Goal: Transaction & Acquisition: Purchase product/service

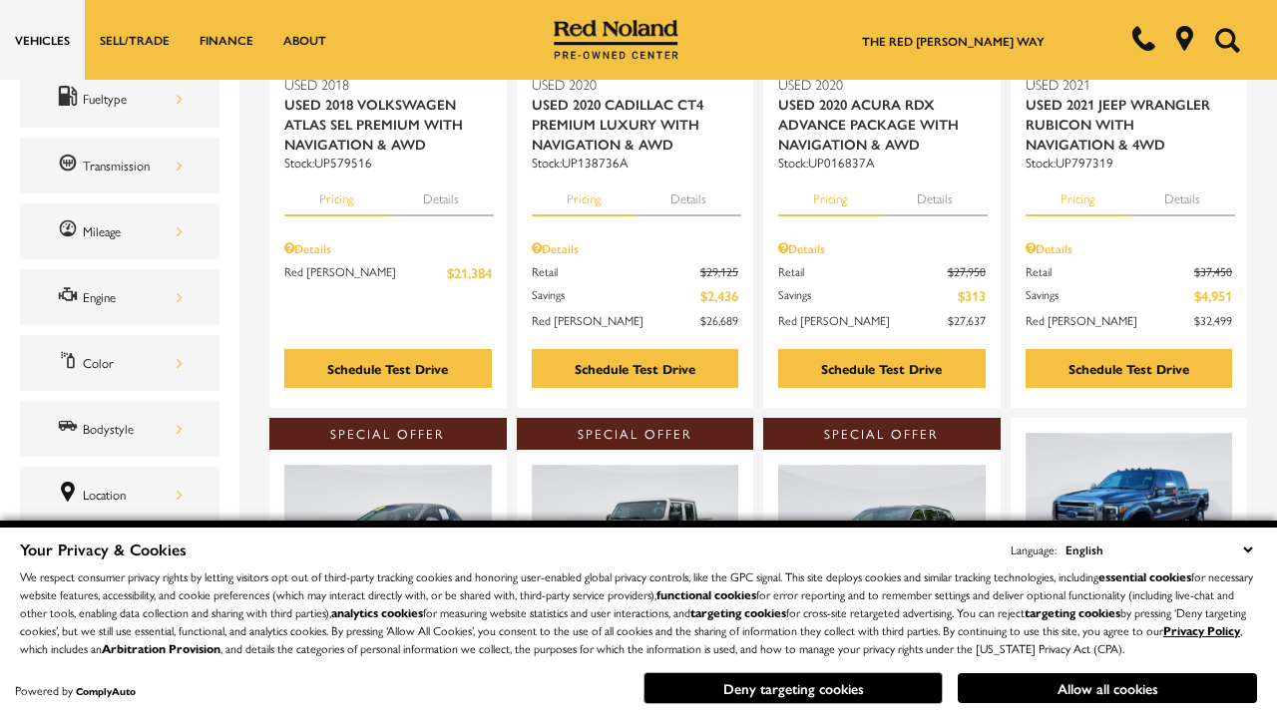
scroll to position [123, 0]
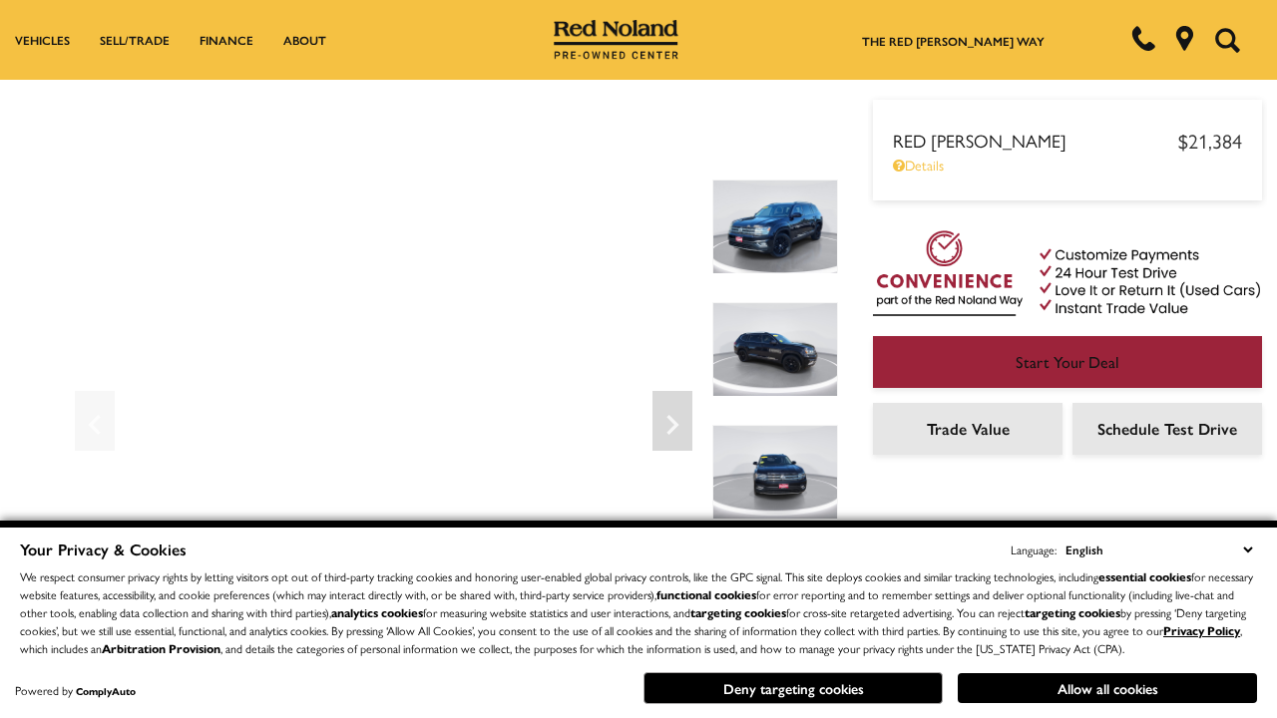
scroll to position [1044, 0]
